Goal: Task Accomplishment & Management: Complete application form

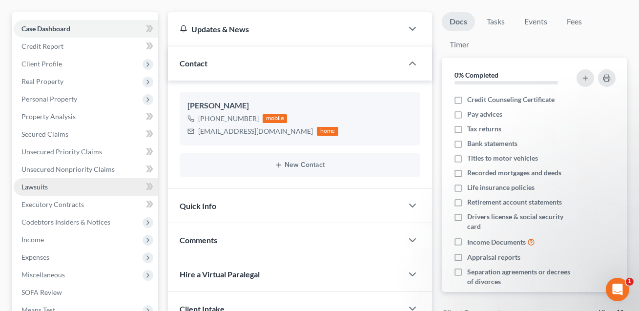
scroll to position [93, 0]
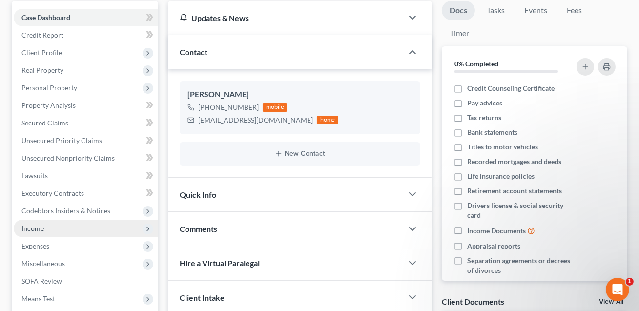
click at [50, 230] on span "Income" at bounding box center [86, 229] width 145 height 18
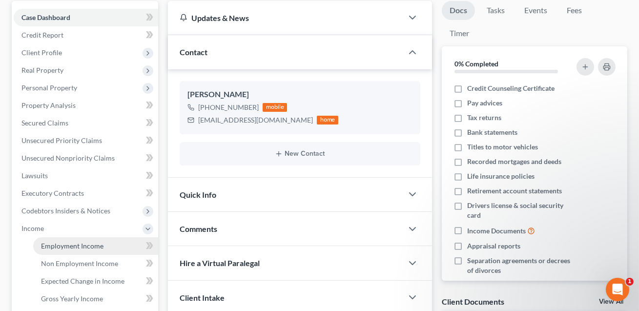
click at [61, 245] on span "Employment Income" at bounding box center [72, 246] width 62 height 8
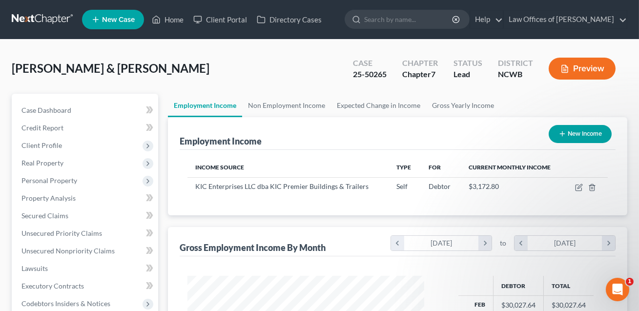
scroll to position [175, 256]
click at [580, 74] on button "Preview" at bounding box center [582, 69] width 67 height 22
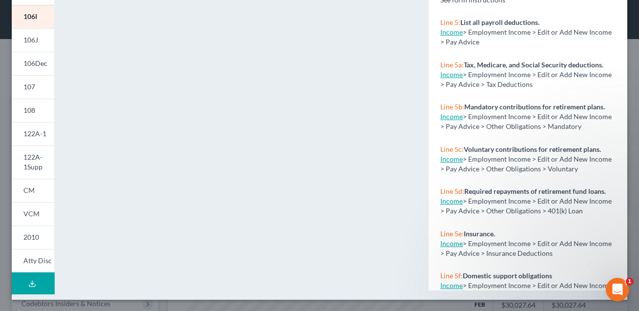
scroll to position [0, 0]
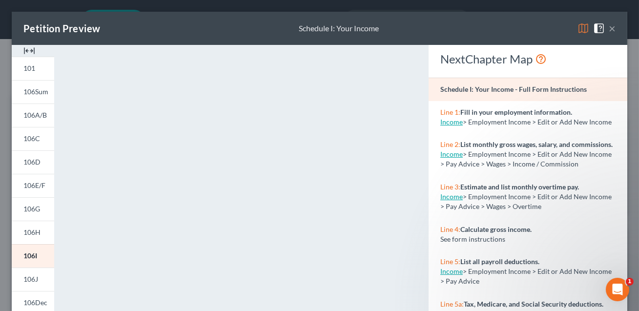
click at [614, 28] on button "×" at bounding box center [612, 28] width 7 height 12
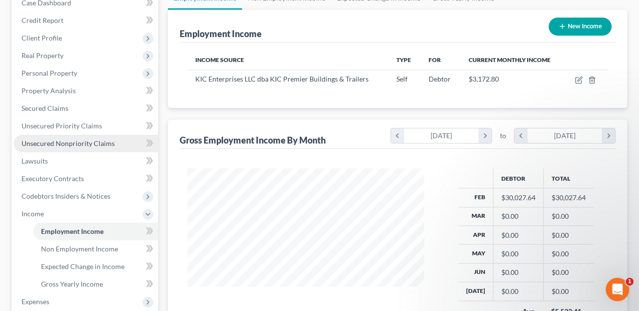
scroll to position [195, 0]
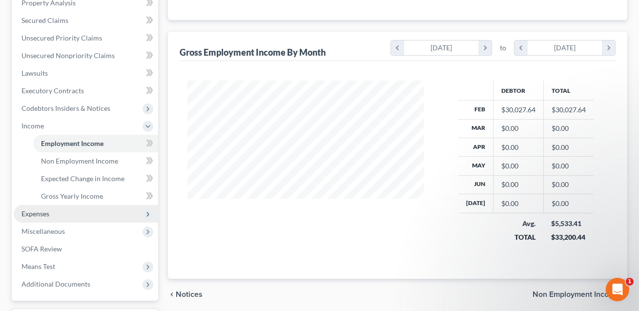
click at [44, 213] on span "Expenses" at bounding box center [35, 213] width 28 height 8
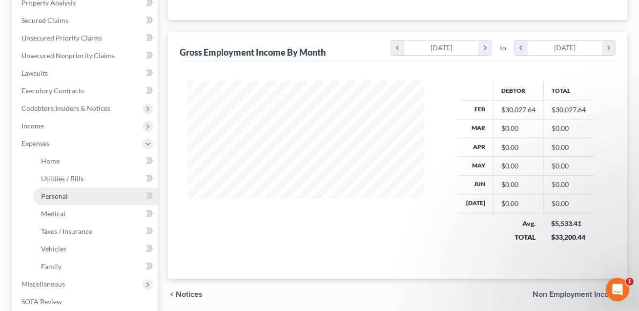
click at [61, 195] on span "Personal" at bounding box center [54, 196] width 27 height 8
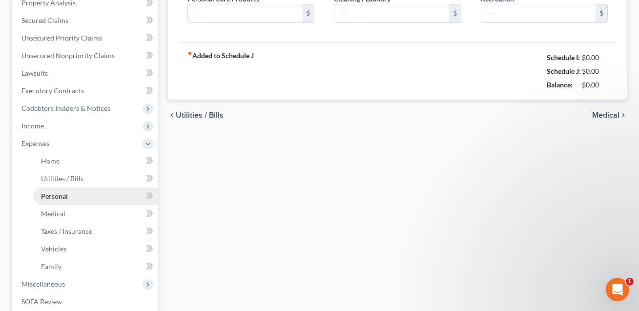
scroll to position [136, 0]
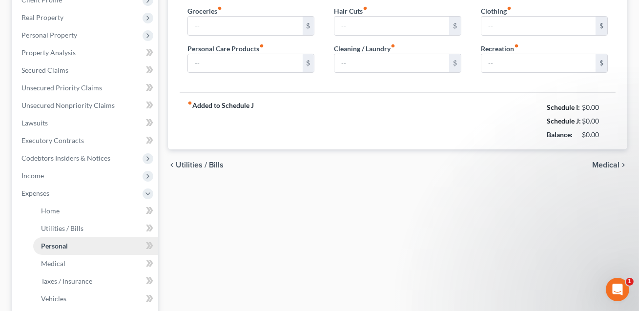
type input "1,200.00"
type input "200.00"
type input "0.00"
type input "200.00"
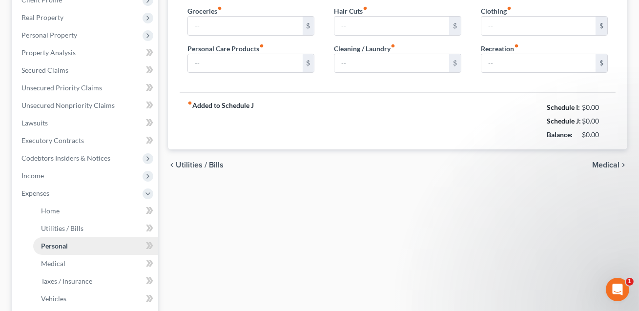
type input "200.00"
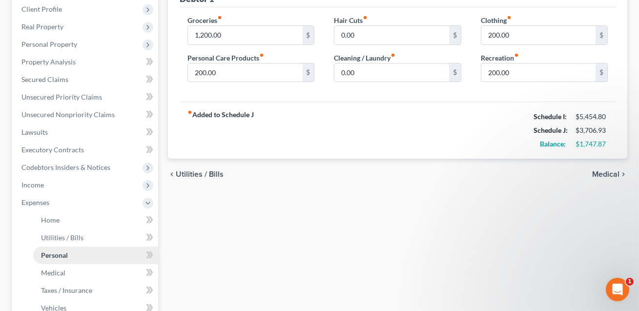
scroll to position [0, 0]
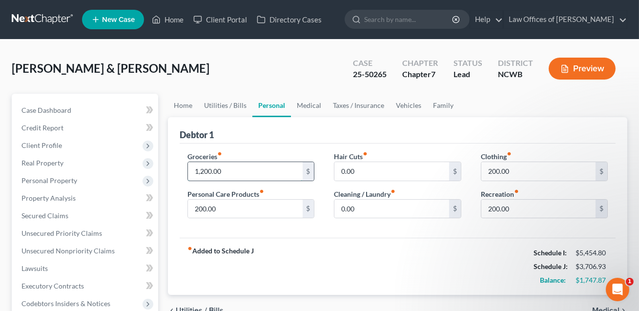
click at [219, 172] on input "1,200.00" at bounding box center [245, 171] width 114 height 19
type input "1,500.00"
click at [409, 102] on link "Vehicles" at bounding box center [408, 105] width 37 height 23
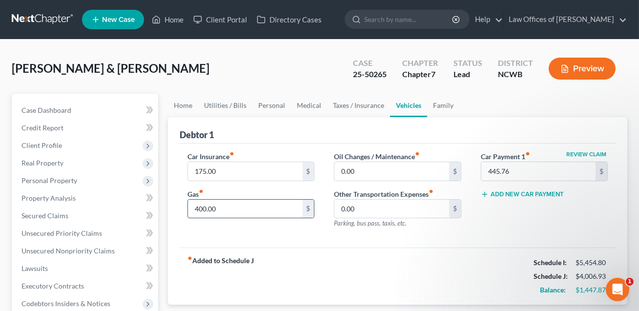
click at [217, 208] on input "400.00" at bounding box center [245, 209] width 114 height 19
type input "500.00"
click at [266, 106] on link "Personal" at bounding box center [271, 105] width 39 height 23
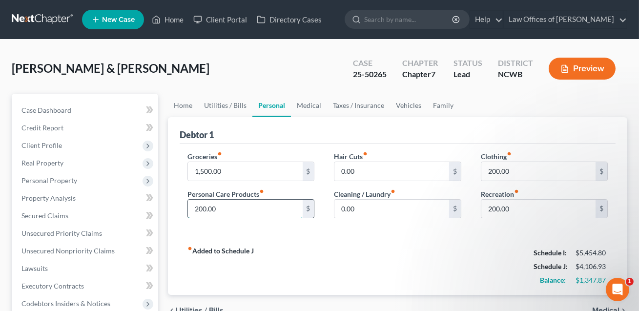
click at [215, 209] on input "200.00" at bounding box center [245, 209] width 114 height 19
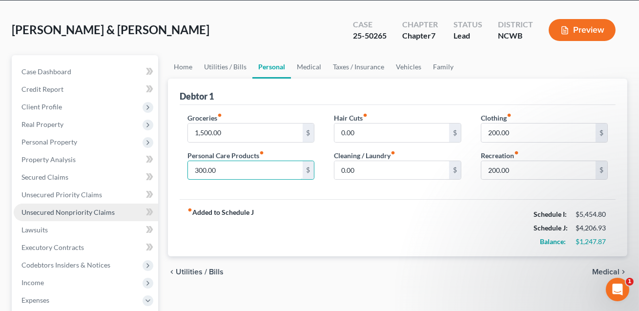
scroll to position [330, 0]
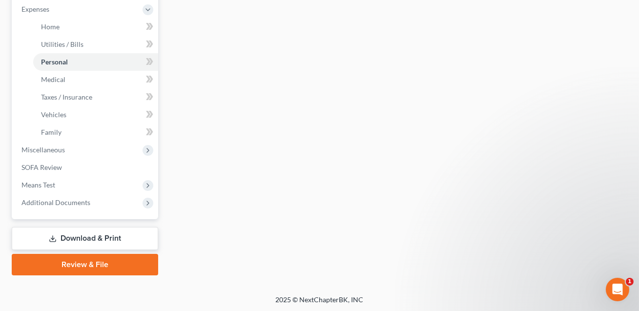
type input "300.00"
click at [111, 230] on link "Download & Print" at bounding box center [85, 238] width 146 height 23
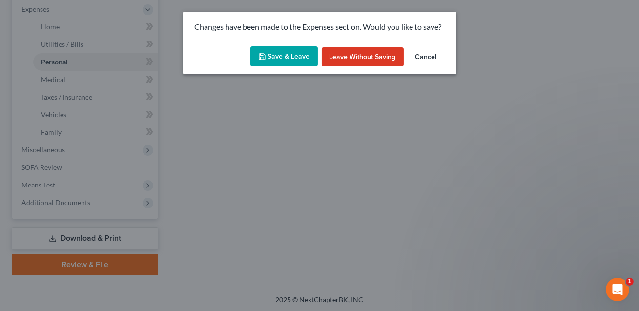
click at [292, 60] on button "Save & Leave" at bounding box center [283, 56] width 67 height 21
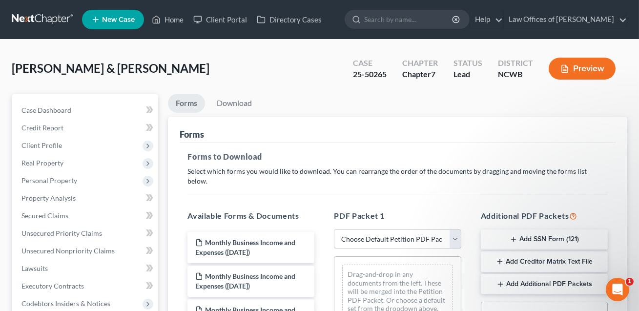
click at [372, 231] on select "Choose Default Petition PDF Packet Complete Bankruptcy Petition (all forms and …" at bounding box center [397, 239] width 127 height 20
select select "0"
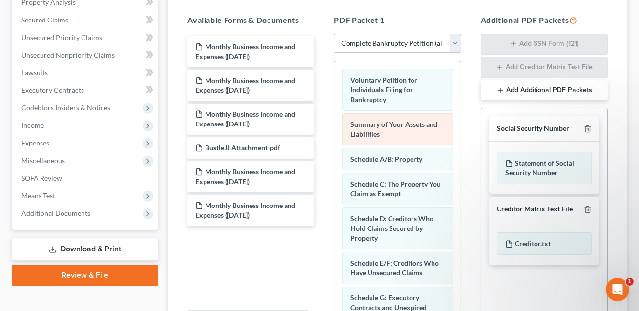
scroll to position [210, 0]
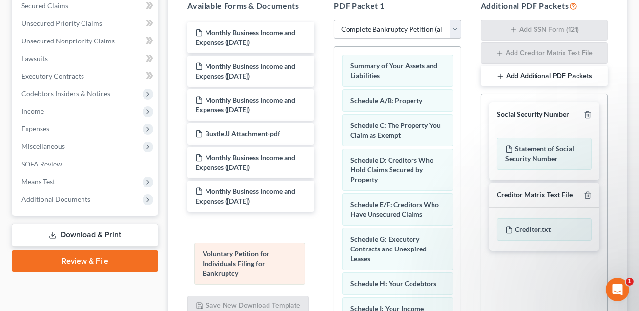
drag, startPoint x: 363, startPoint y: 65, endPoint x: 215, endPoint y: 264, distance: 247.7
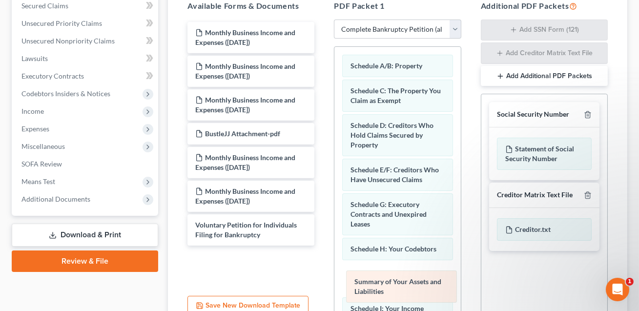
drag, startPoint x: 368, startPoint y: 57, endPoint x: 372, endPoint y: 284, distance: 226.6
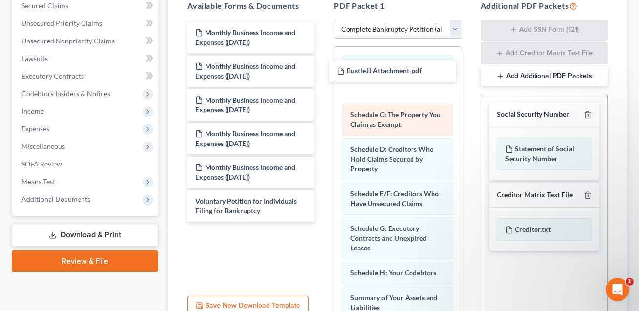
drag, startPoint x: 243, startPoint y: 123, endPoint x: 389, endPoint y: 92, distance: 148.6
click at [322, 70] on div "BustleJJ Attachment-pdf Monthly Business Income and Expenses ([DATE]) Monthly B…" at bounding box center [251, 122] width 143 height 200
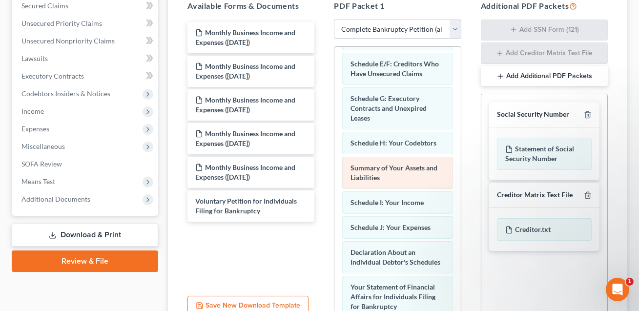
scroll to position [135, 0]
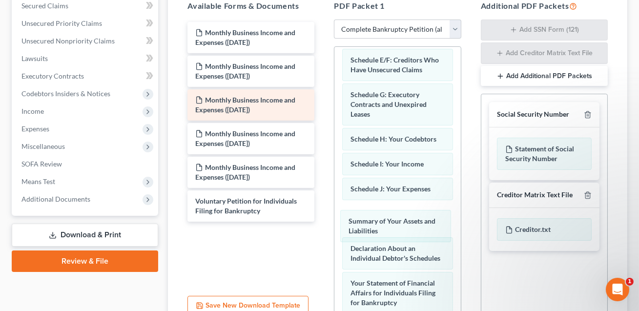
drag, startPoint x: 388, startPoint y: 155, endPoint x: 251, endPoint y: 97, distance: 148.7
click at [386, 223] on div "Summary of Your Assets and Liabilities Schedule A/B: Property BustleJJ Attachme…" at bounding box center [397, 271] width 126 height 718
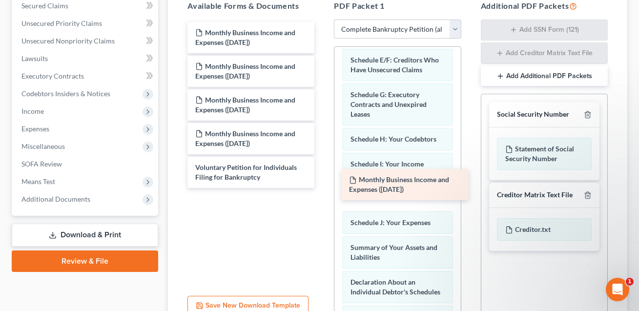
drag, startPoint x: 229, startPoint y: 25, endPoint x: 380, endPoint y: 190, distance: 223.6
click at [322, 180] on div "Monthly Business Income and Expenses ([DATE]) Monthly Business Income and Expen…" at bounding box center [251, 105] width 143 height 166
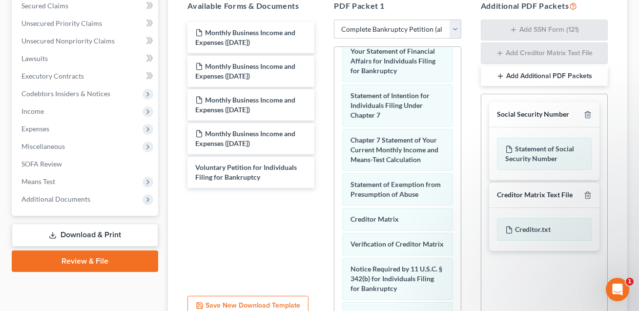
scroll to position [402, 0]
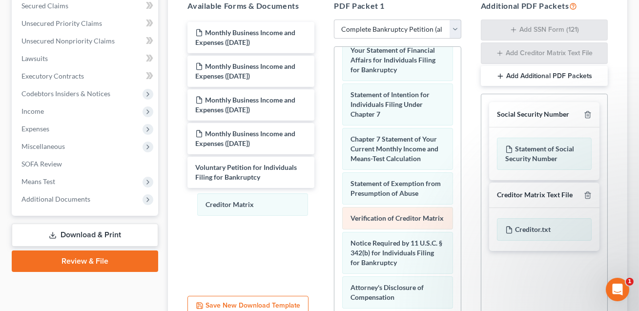
drag, startPoint x: 366, startPoint y: 207, endPoint x: 349, endPoint y: 207, distance: 17.6
click at [334, 203] on div "Creditor Matrix Schedule A/B: Property BustleJJ Attachment-pdf Schedule C: The …" at bounding box center [397, 9] width 126 height 728
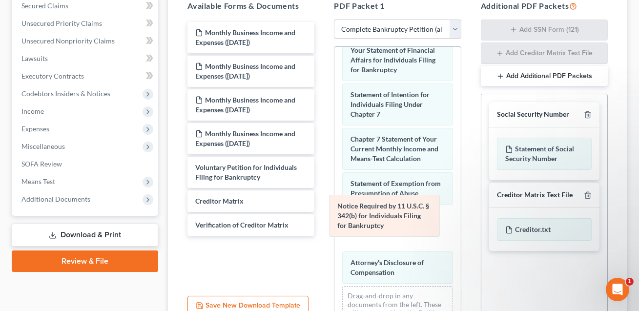
scroll to position [389, 0]
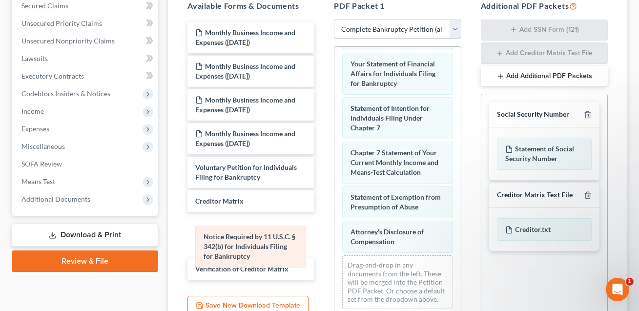
drag, startPoint x: 370, startPoint y: 208, endPoint x: 223, endPoint y: 239, distance: 150.1
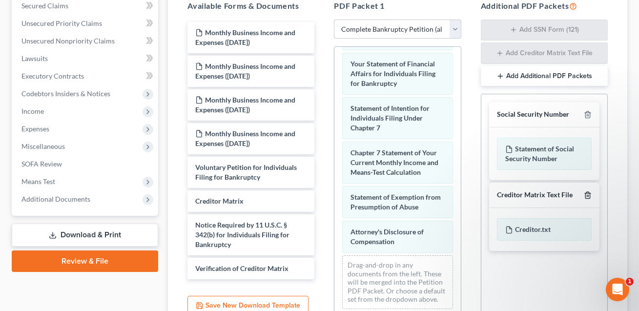
click at [587, 195] on line "button" at bounding box center [587, 196] width 0 height 2
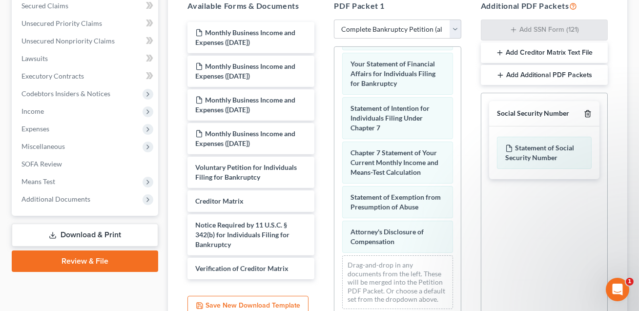
click at [588, 114] on line "button" at bounding box center [588, 115] width 0 height 2
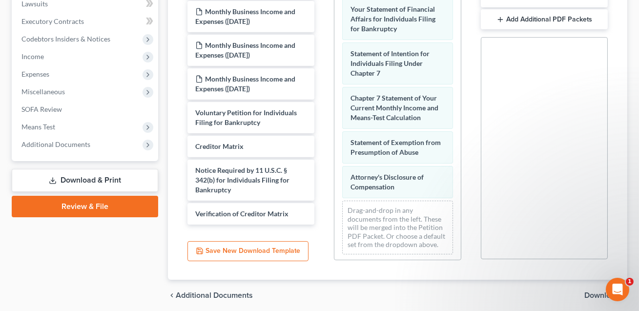
scroll to position [291, 0]
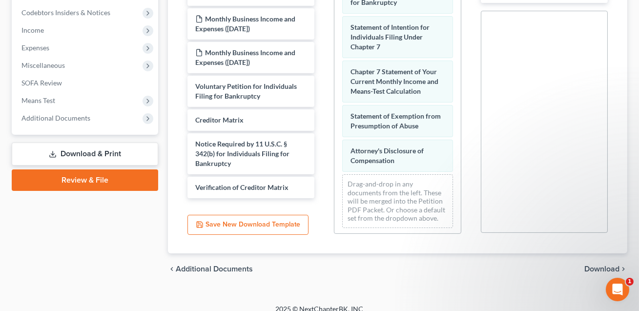
click at [598, 265] on span "Download" at bounding box center [601, 269] width 35 height 8
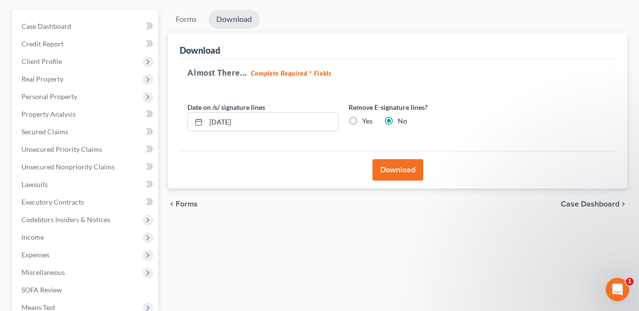
scroll to position [86, 0]
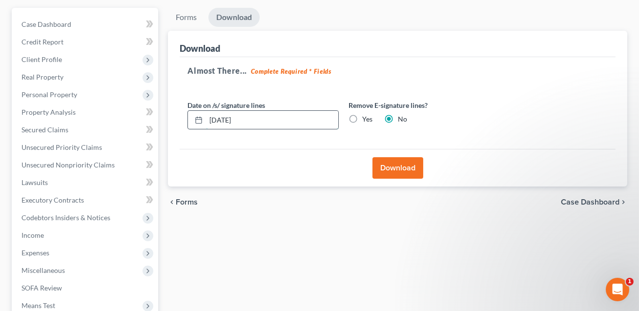
click at [213, 120] on input "[DATE]" at bounding box center [272, 120] width 132 height 19
click at [221, 119] on input "089/16/2025" at bounding box center [272, 120] width 132 height 19
click at [222, 119] on input "[DATE]" at bounding box center [272, 120] width 132 height 19
click at [234, 119] on input "08/2916/2025" at bounding box center [272, 120] width 132 height 19
type input "[DATE]"
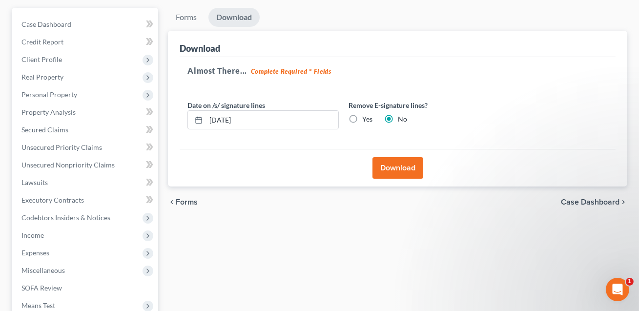
click at [392, 164] on button "Download" at bounding box center [398, 167] width 51 height 21
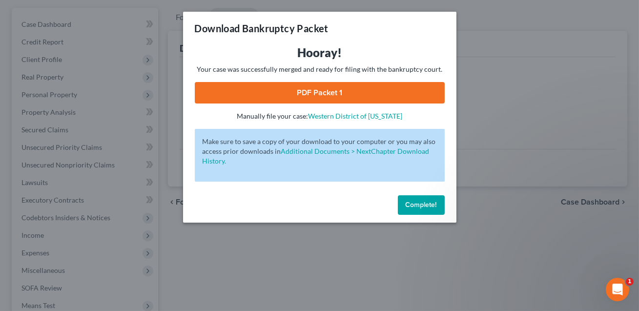
click at [354, 100] on link "PDF Packet 1" at bounding box center [320, 92] width 250 height 21
